Goal: Transaction & Acquisition: Purchase product/service

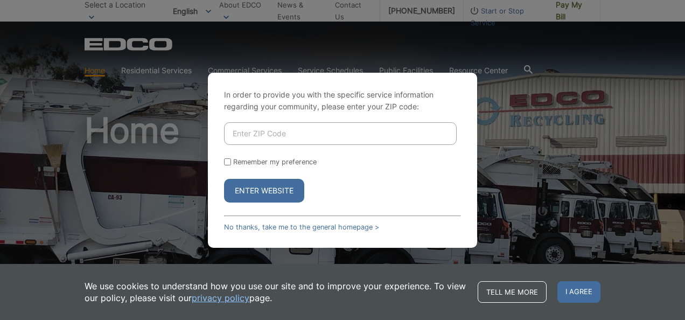
click at [346, 131] on input "Enter ZIP Code" at bounding box center [340, 133] width 233 height 23
type input "92084"
click at [285, 196] on button "Enter Website" at bounding box center [264, 191] width 80 height 24
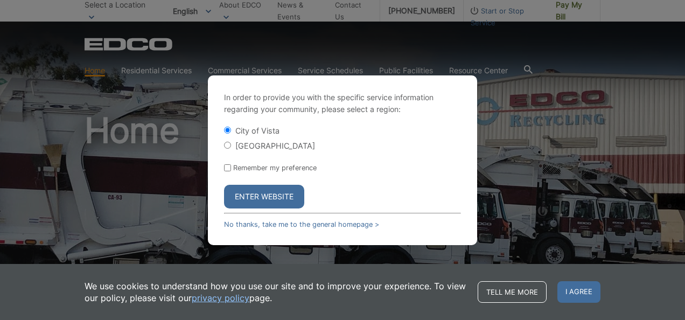
click at [285, 196] on button "Enter Website" at bounding box center [264, 197] width 80 height 24
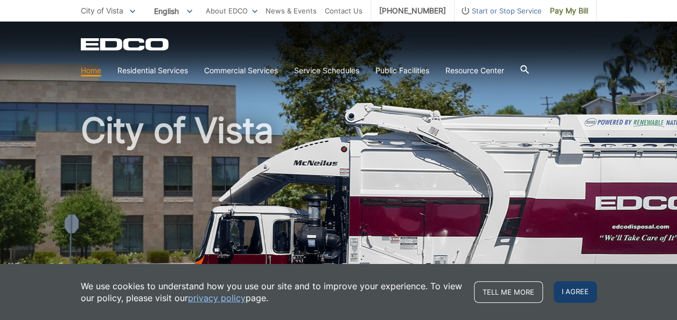
click at [567, 292] on span "I agree" at bounding box center [574, 292] width 43 height 22
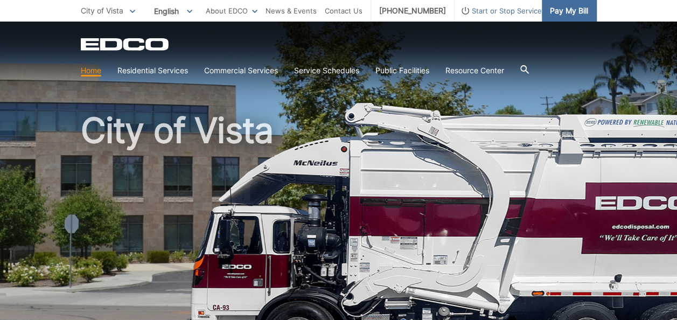
click at [569, 14] on span "Pay My Bill" at bounding box center [569, 11] width 38 height 12
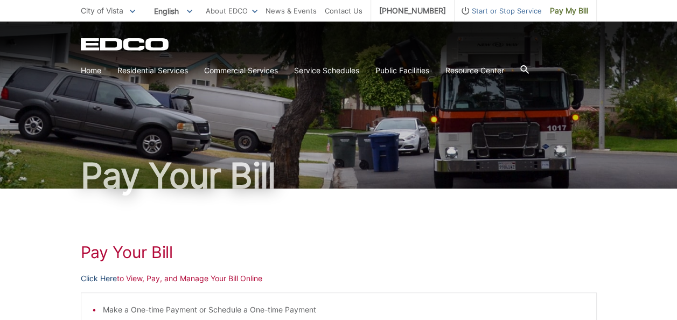
click at [90, 279] on link "Click Here" at bounding box center [99, 278] width 36 height 12
